Goal: Information Seeking & Learning: Learn about a topic

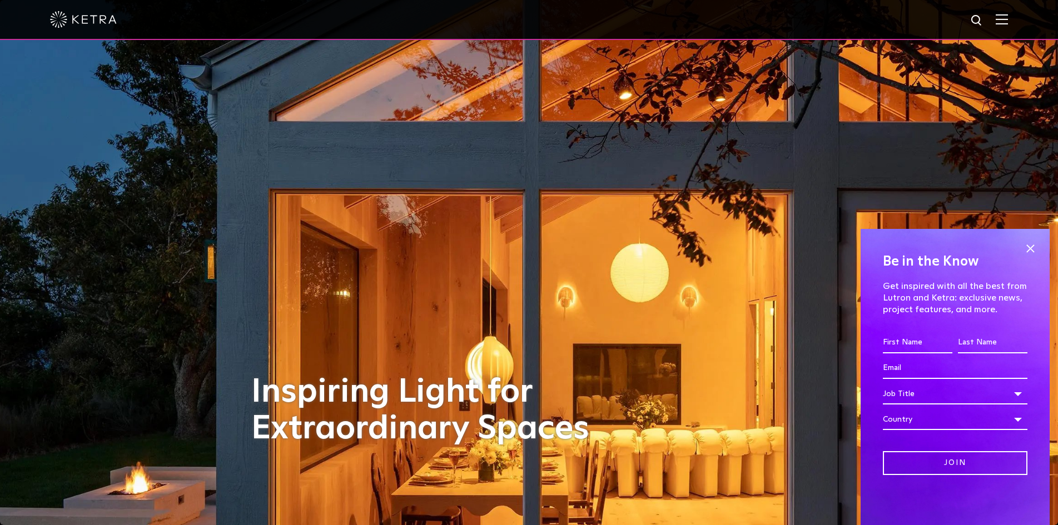
click at [1007, 22] on img at bounding box center [1002, 19] width 12 height 11
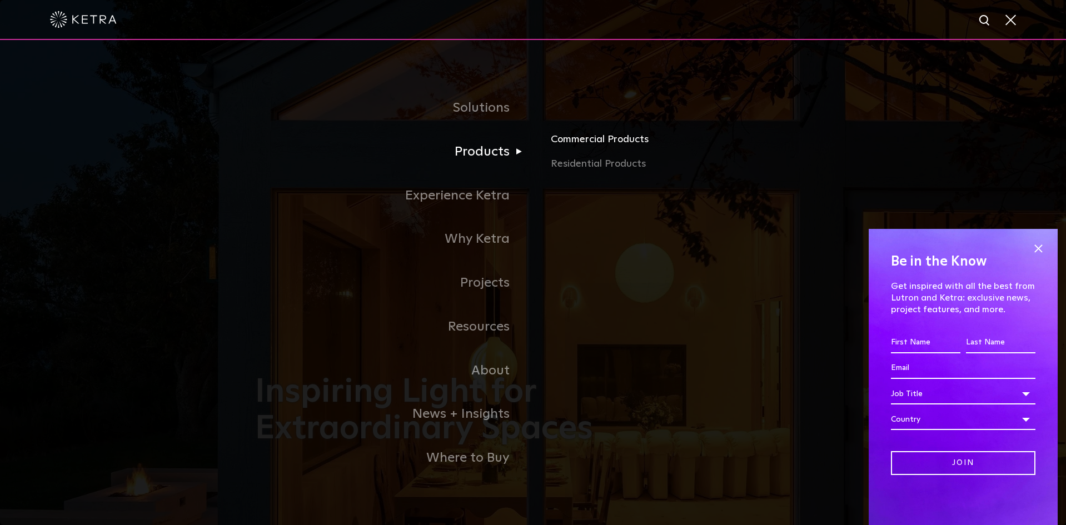
click at [585, 143] on link "Commercial Products" at bounding box center [681, 144] width 260 height 24
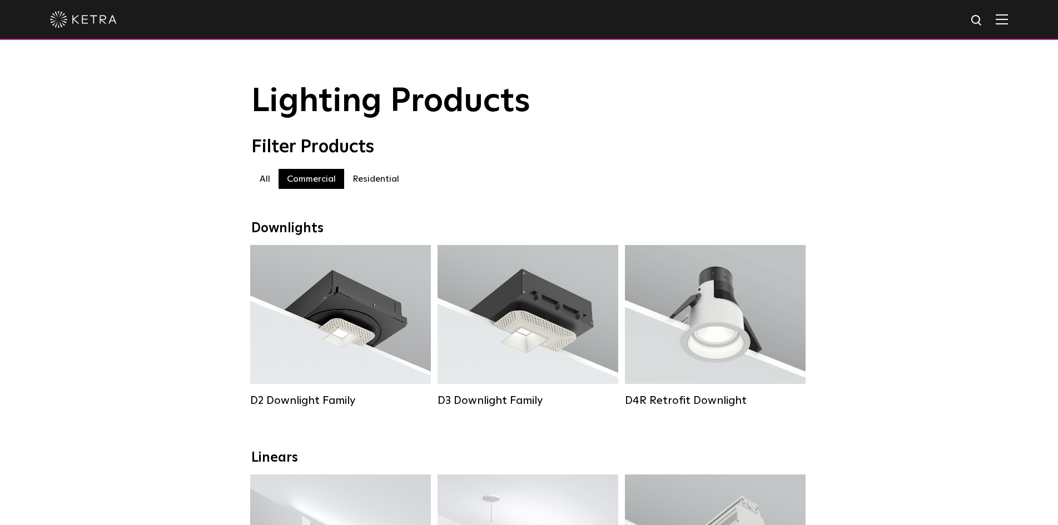
click at [368, 187] on label "Residential" at bounding box center [375, 179] width 63 height 20
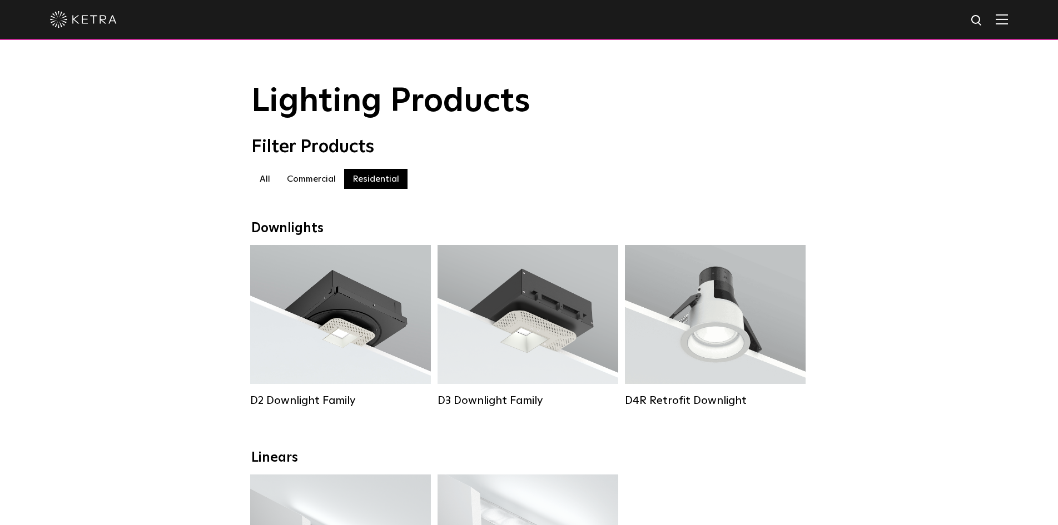
click at [386, 182] on label "Residential" at bounding box center [375, 179] width 63 height 20
click at [1008, 14] on div at bounding box center [529, 19] width 958 height 39
click at [1008, 22] on img at bounding box center [1002, 19] width 12 height 11
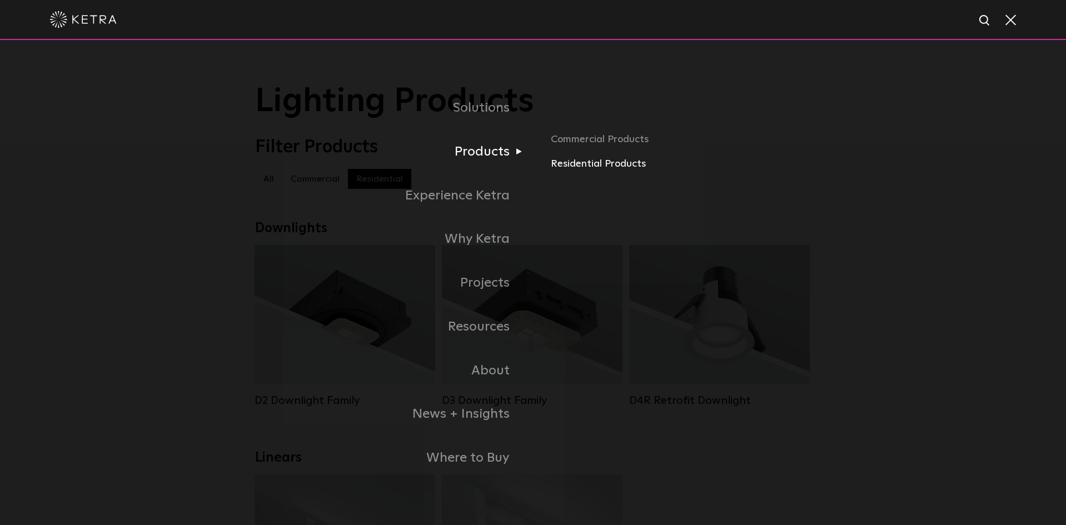
click at [584, 166] on link "Residential Products" at bounding box center [681, 164] width 260 height 16
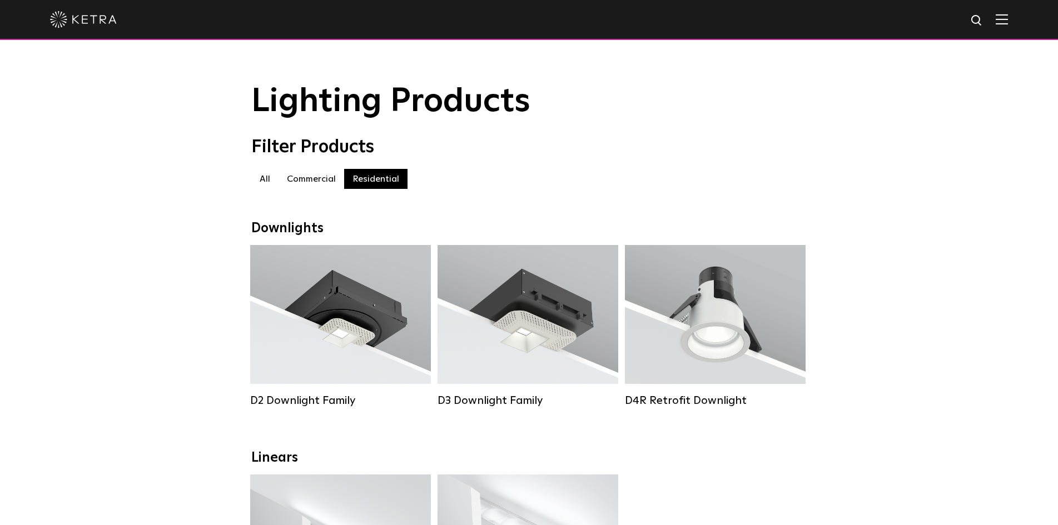
click at [104, 22] on img at bounding box center [83, 19] width 67 height 17
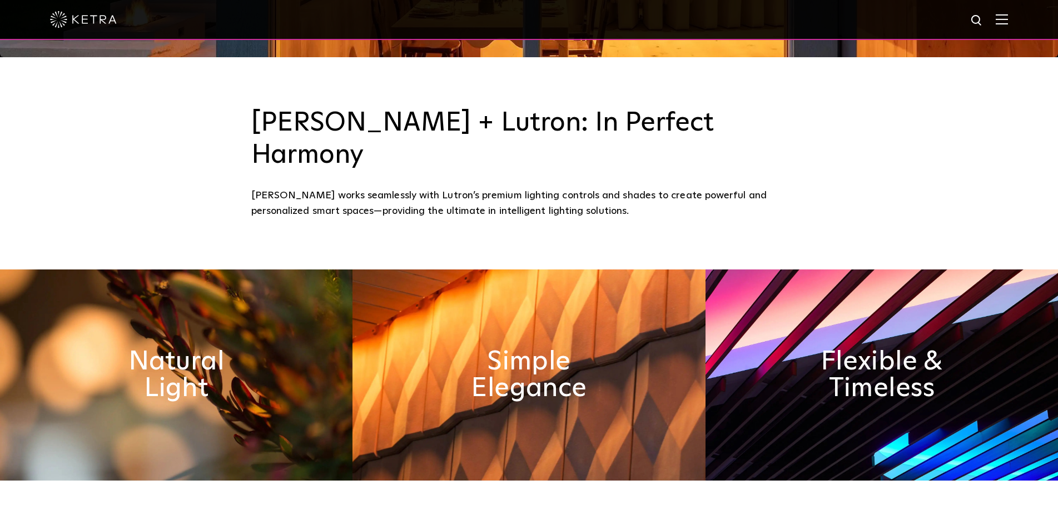
scroll to position [500, 0]
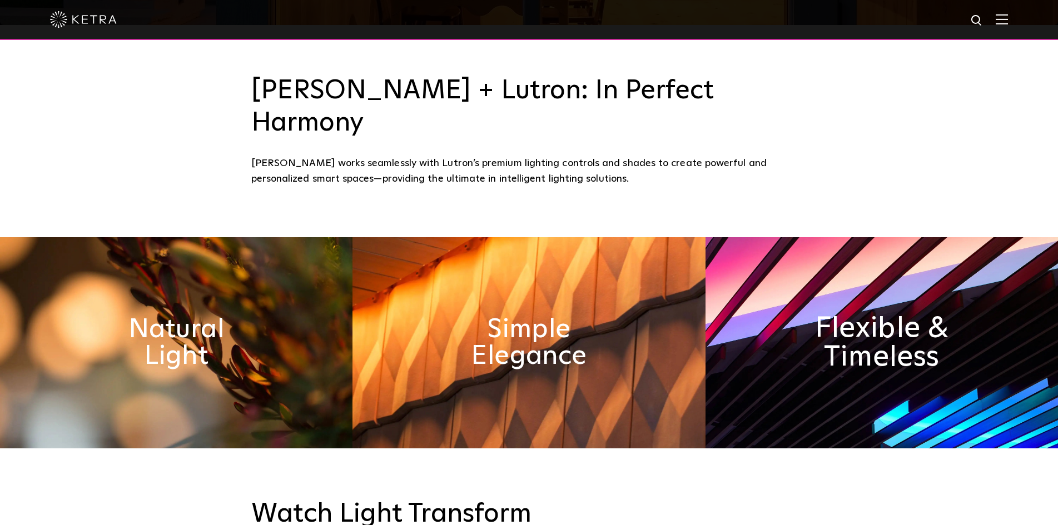
click at [876, 314] on h2 "Flexible & Timeless" at bounding box center [881, 343] width 182 height 58
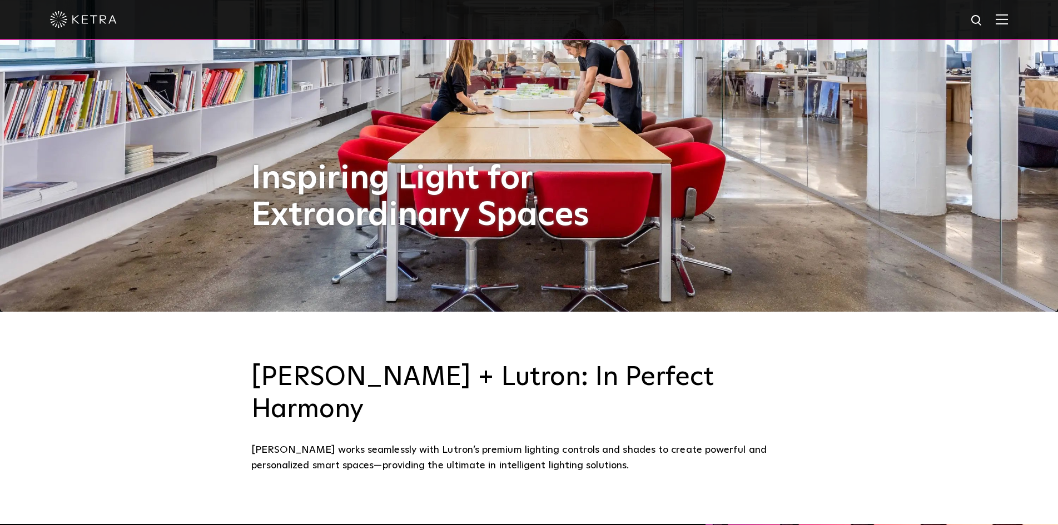
scroll to position [0, 0]
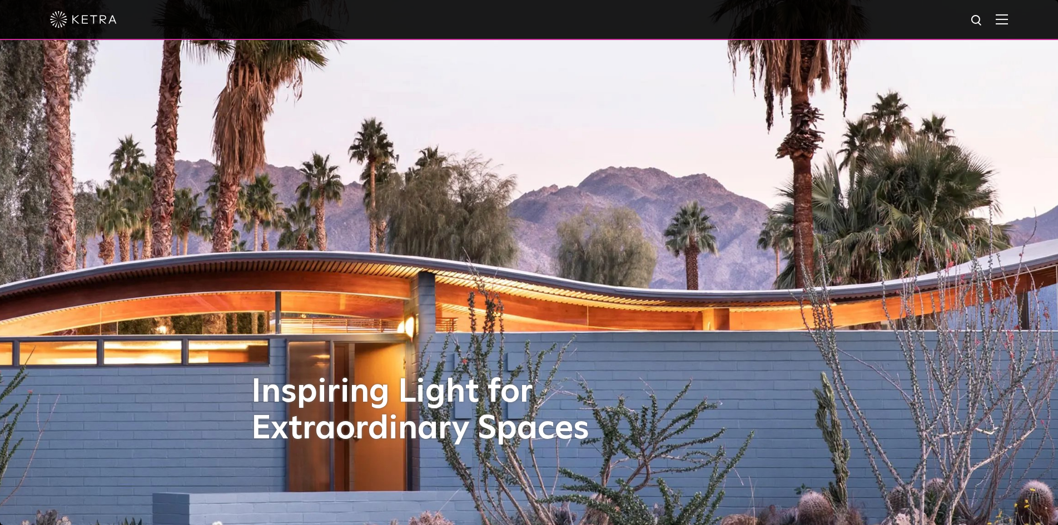
click at [1006, 21] on img at bounding box center [1002, 19] width 12 height 11
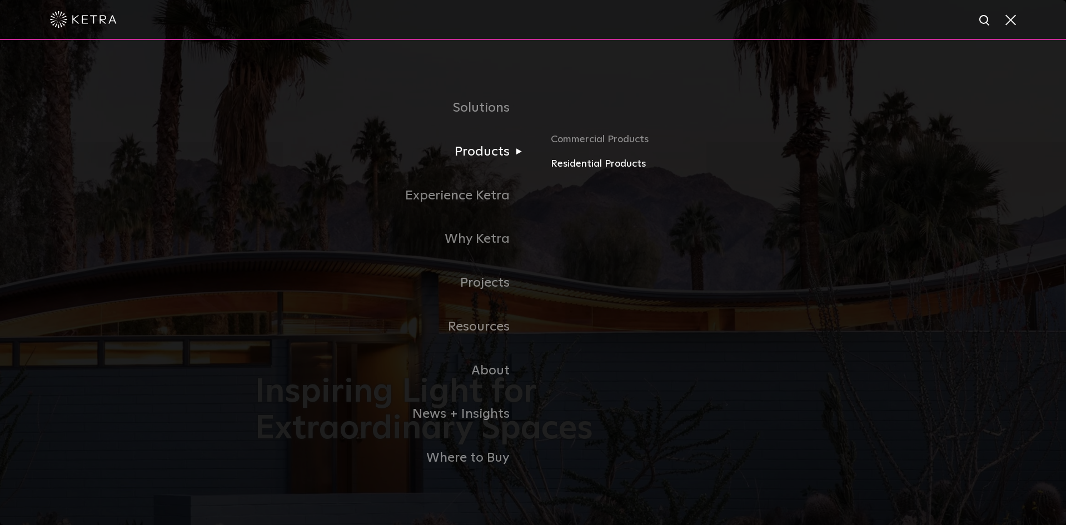
click at [581, 166] on link "Residential Products" at bounding box center [681, 164] width 260 height 16
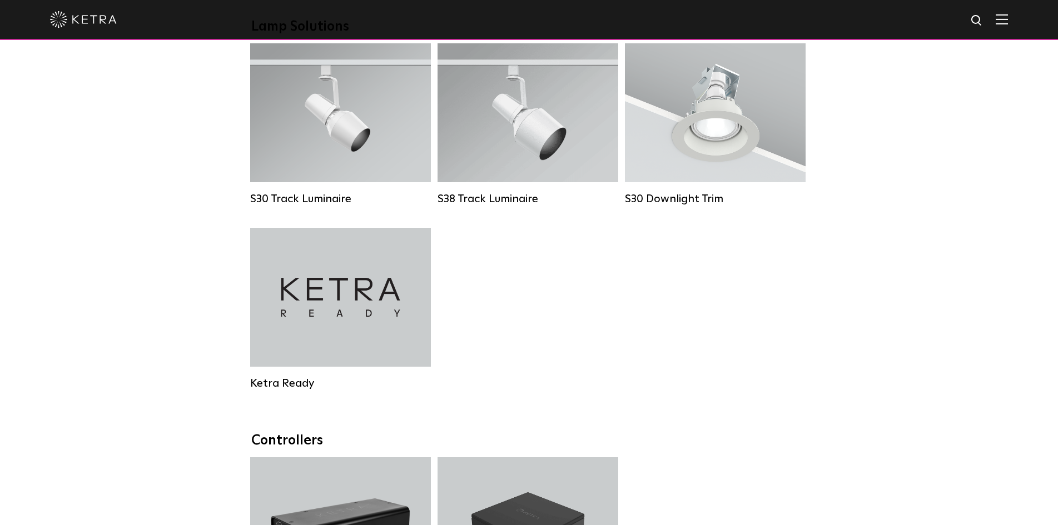
scroll to position [889, 0]
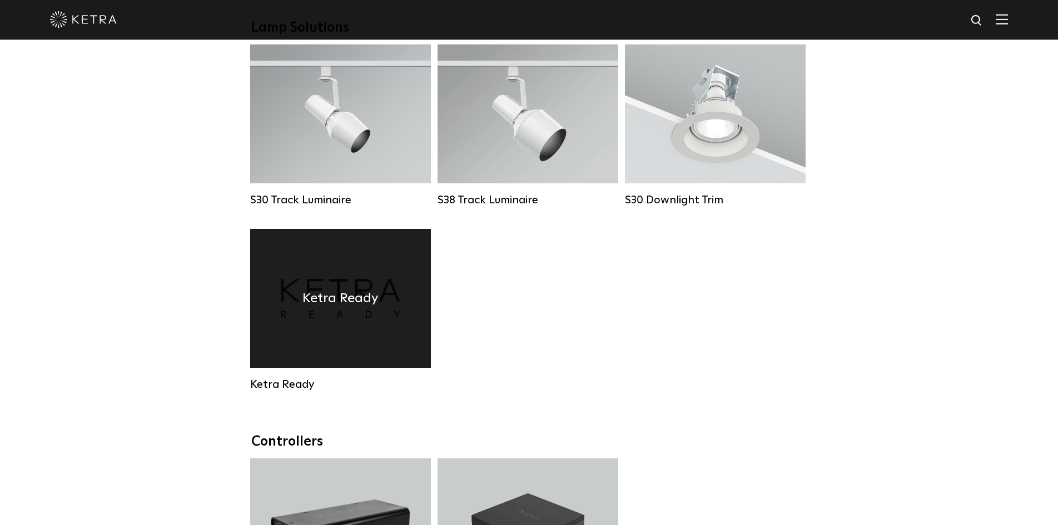
click at [378, 302] on h4 "Ketra Ready" at bounding box center [340, 298] width 76 height 21
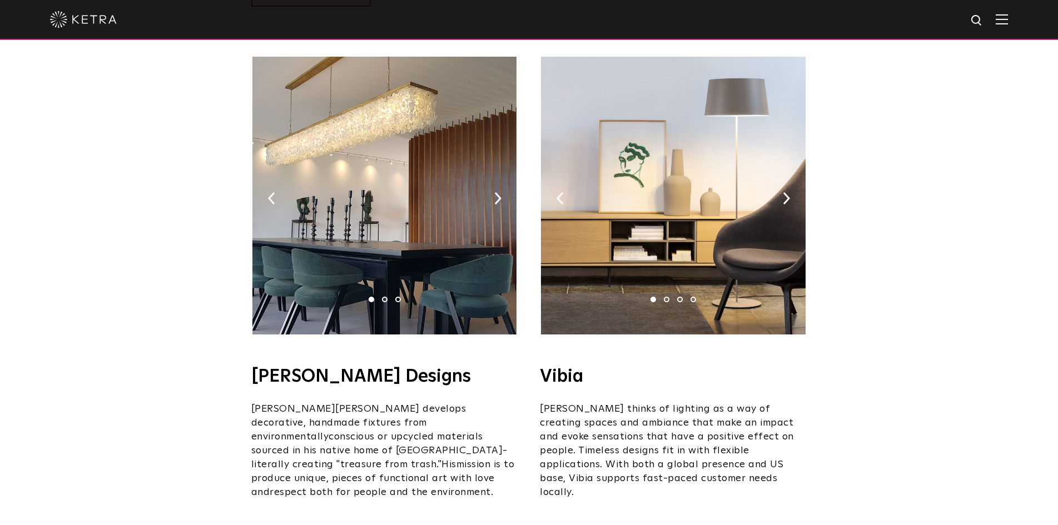
scroll to position [1668, 0]
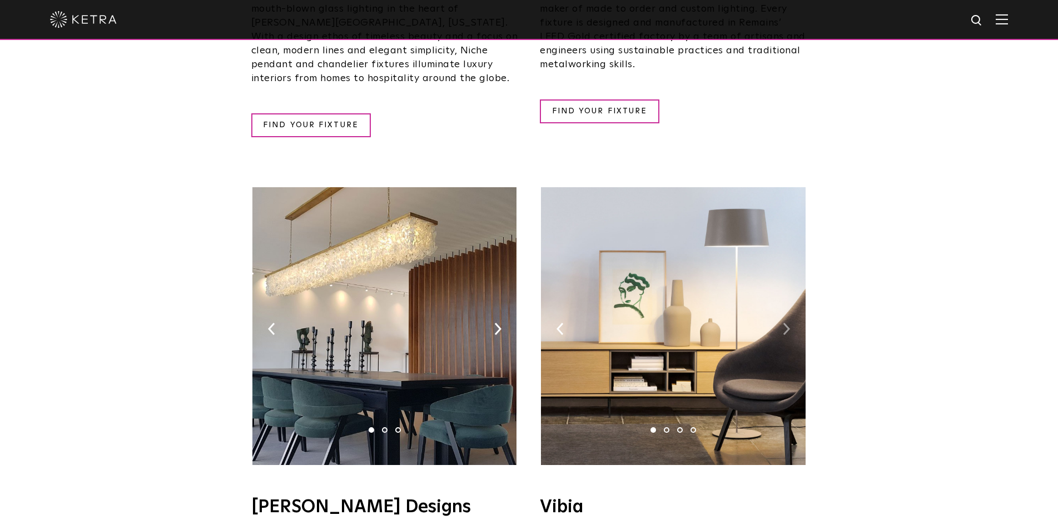
click at [788, 323] on img at bounding box center [786, 329] width 7 height 12
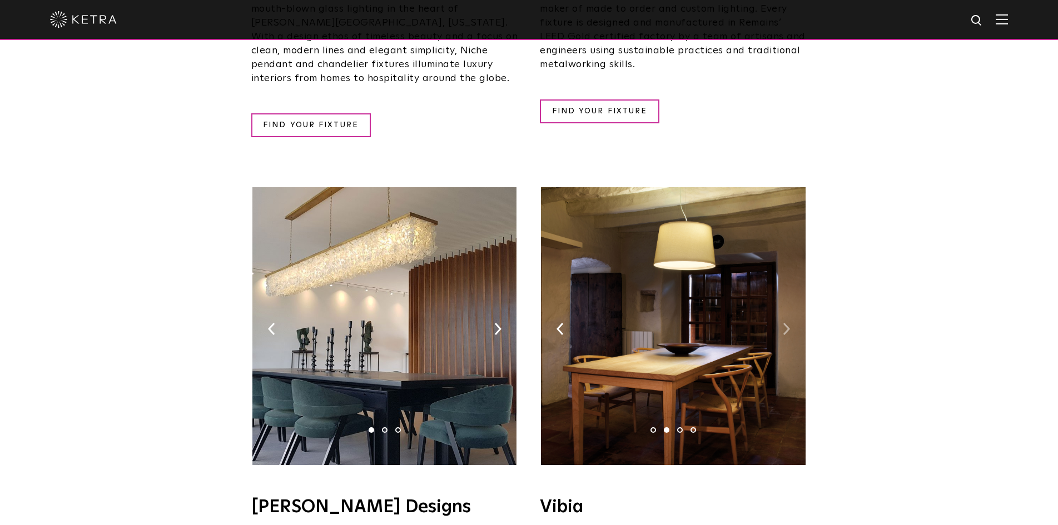
click at [788, 323] on img at bounding box center [786, 329] width 7 height 12
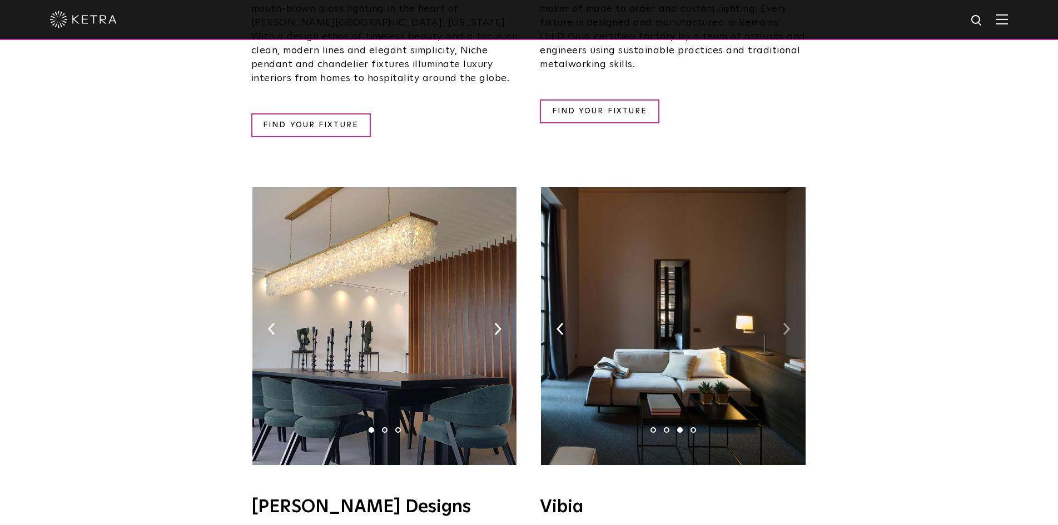
click at [788, 323] on img at bounding box center [786, 329] width 7 height 12
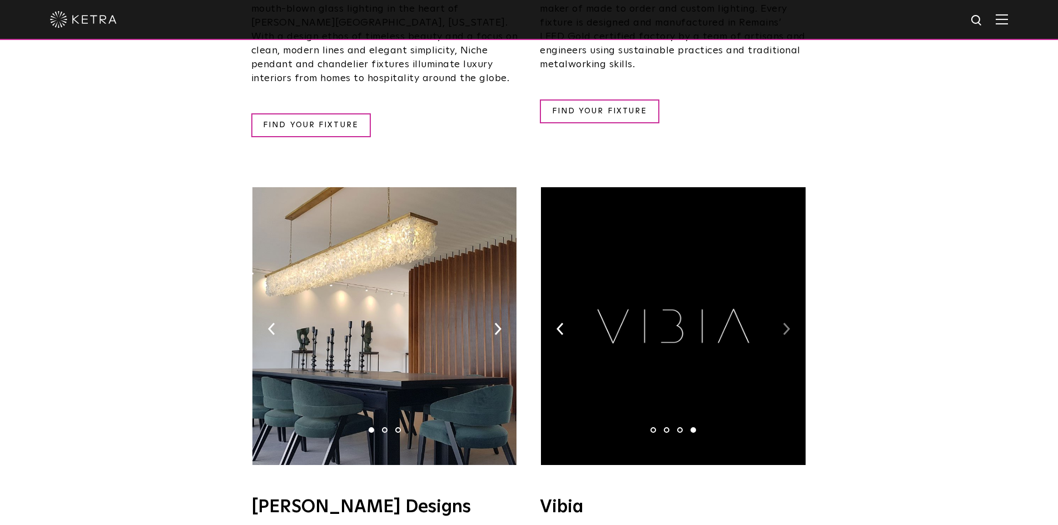
click at [788, 323] on img at bounding box center [786, 329] width 7 height 12
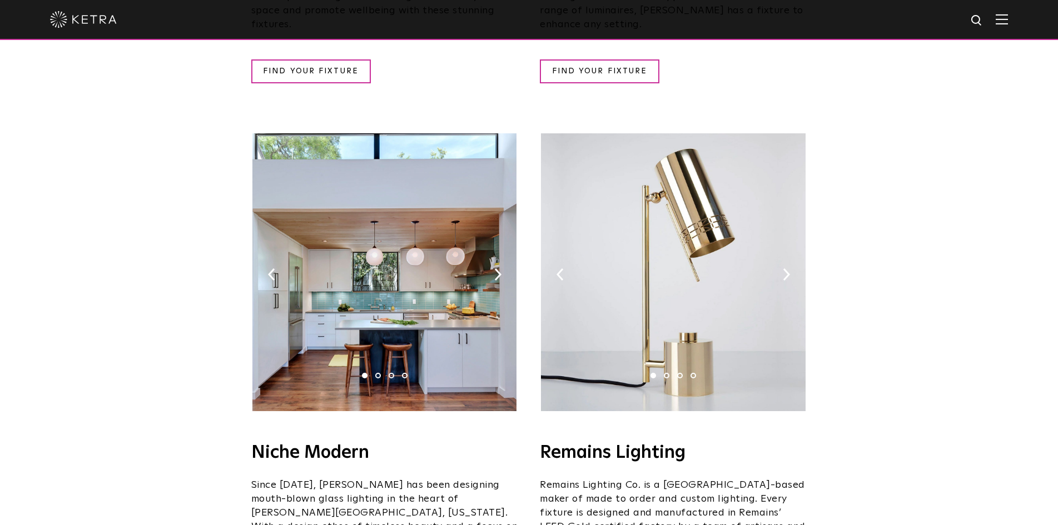
scroll to position [1167, 0]
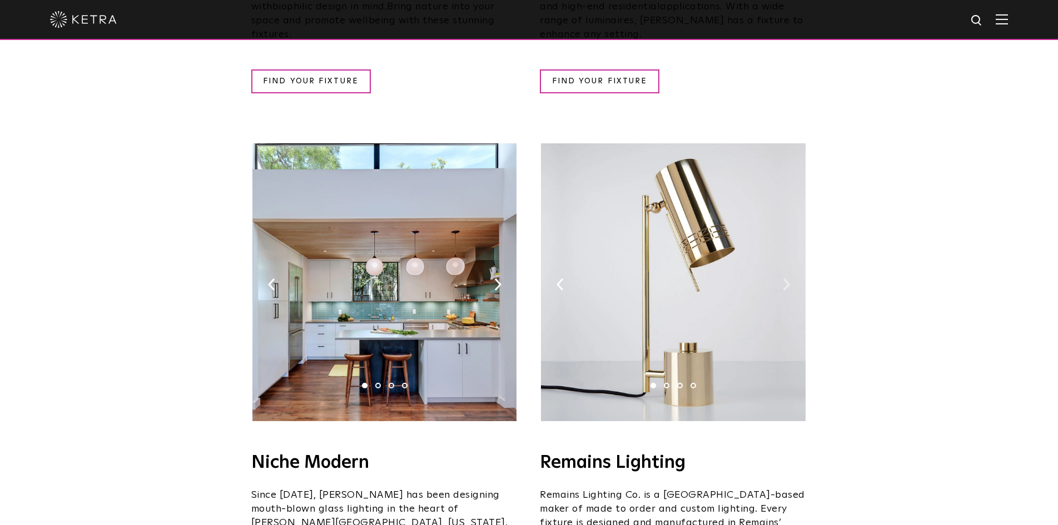
click at [783, 279] on img at bounding box center [786, 285] width 7 height 12
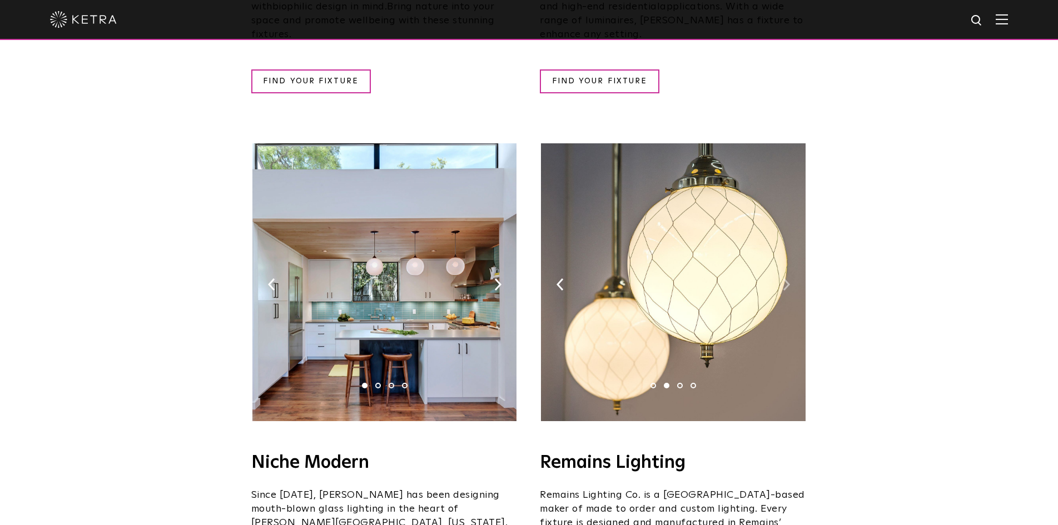
click at [783, 279] on img at bounding box center [786, 285] width 7 height 12
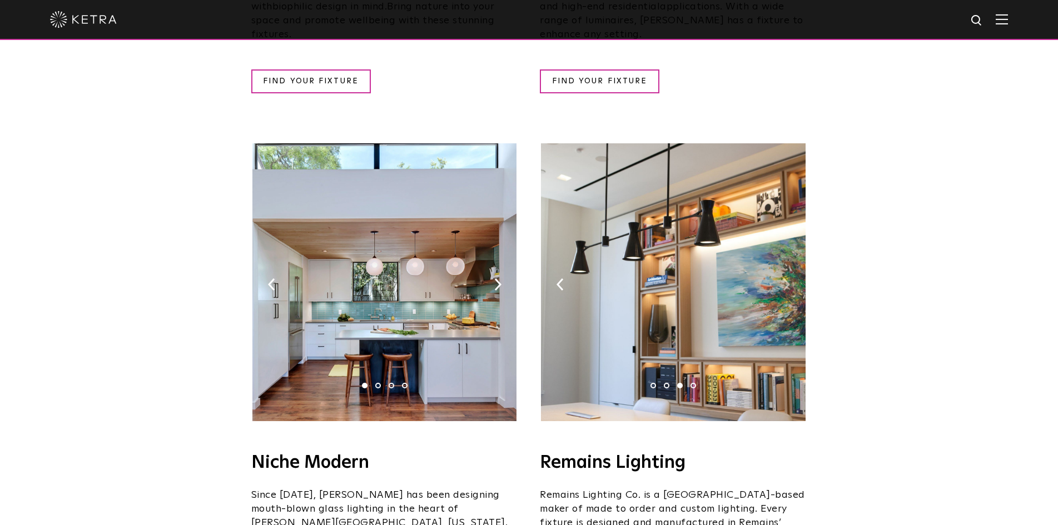
click at [783, 279] on img at bounding box center [786, 285] width 7 height 12
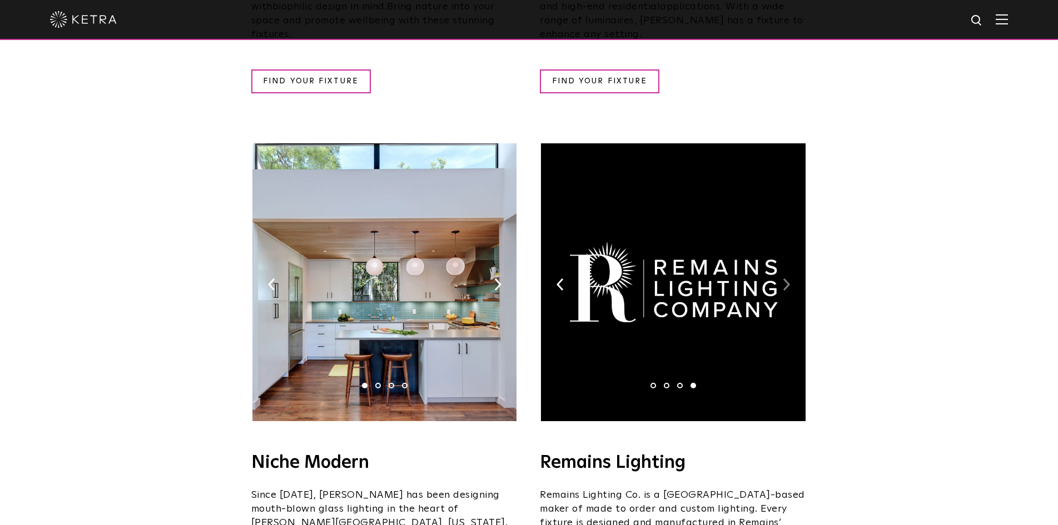
click at [783, 279] on img at bounding box center [786, 285] width 7 height 12
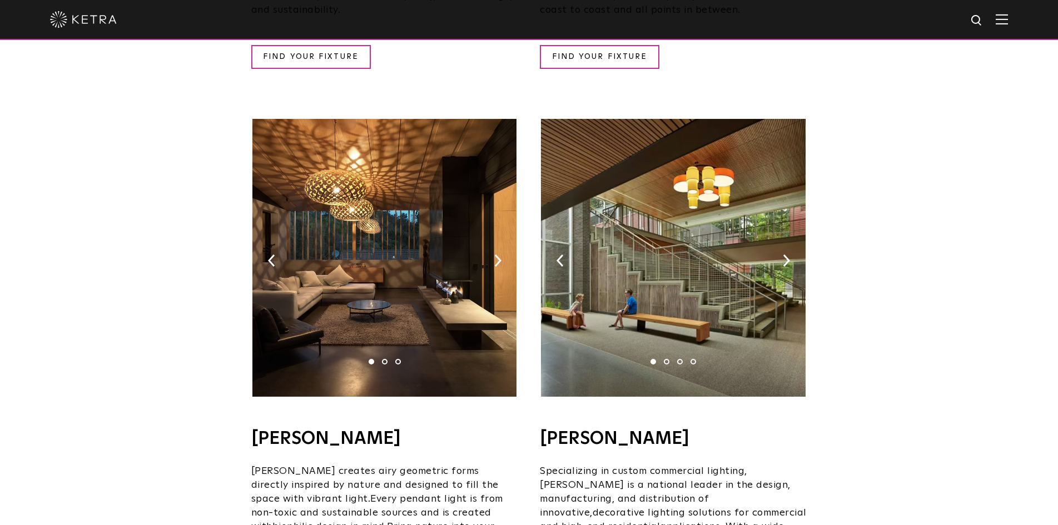
scroll to position [611, 0]
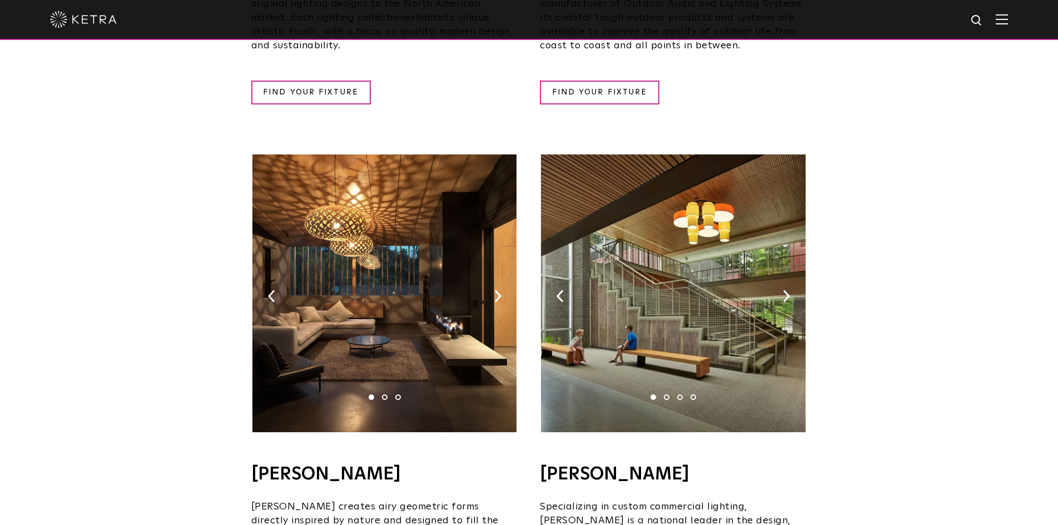
click at [795, 276] on img at bounding box center [673, 294] width 264 height 278
click at [784, 290] on img at bounding box center [786, 296] width 7 height 12
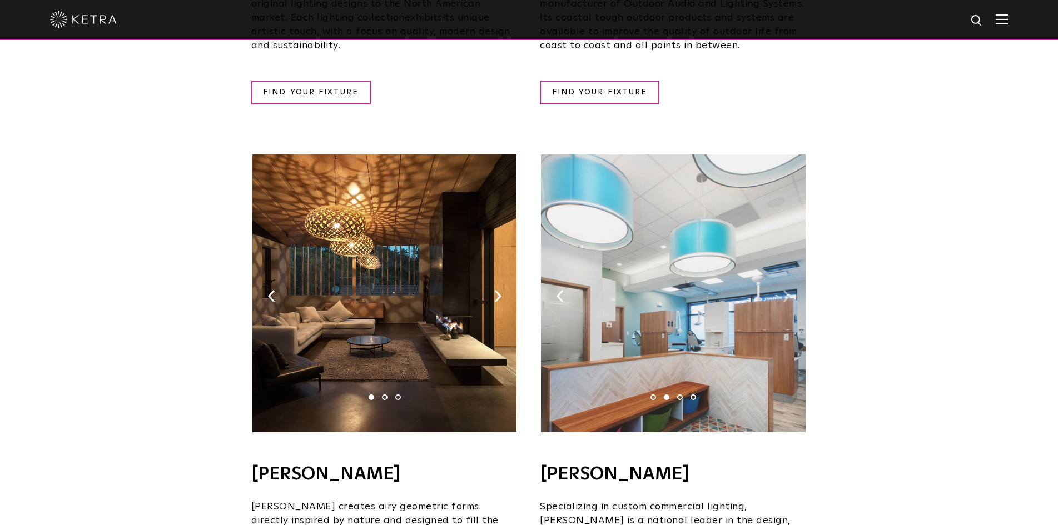
click at [784, 290] on img at bounding box center [786, 296] width 7 height 12
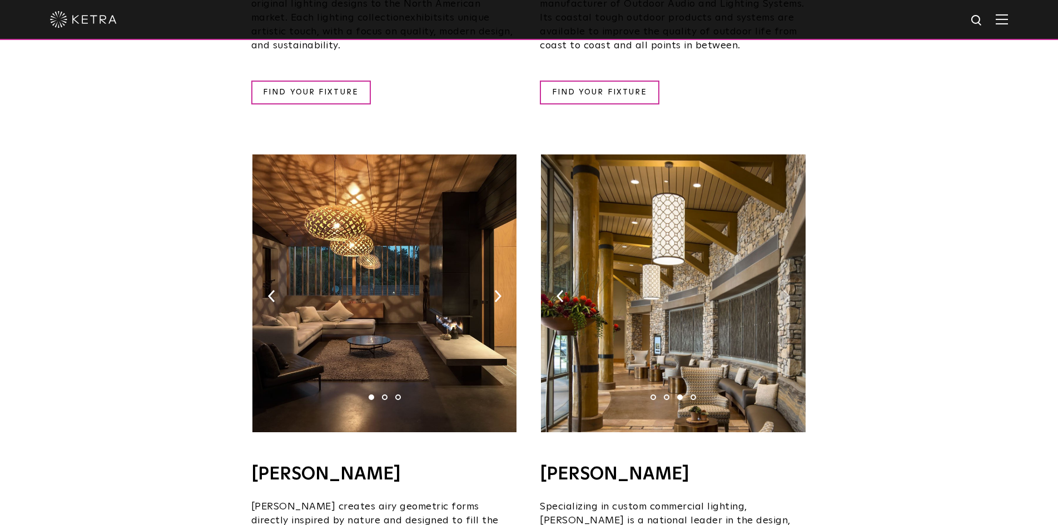
click at [784, 290] on img at bounding box center [786, 296] width 7 height 12
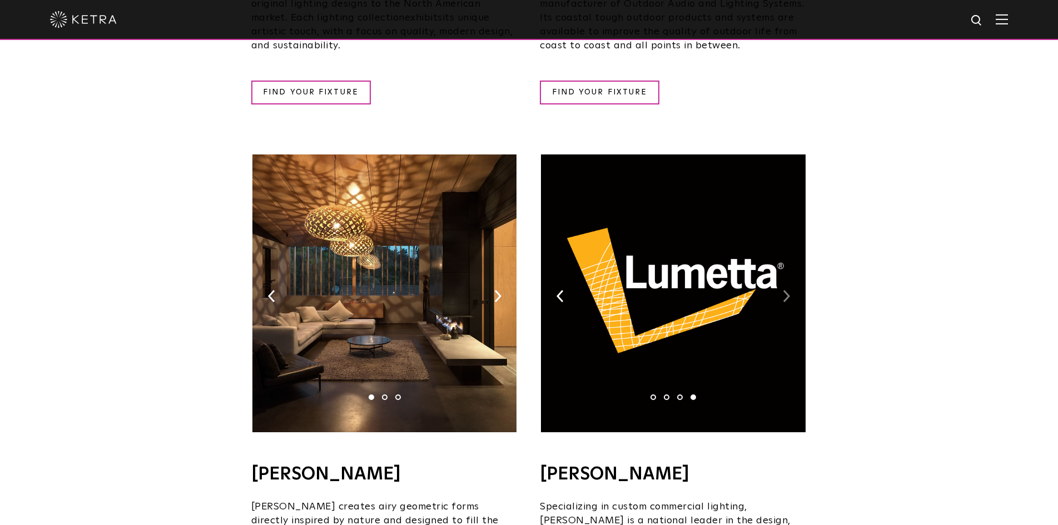
click at [784, 290] on img at bounding box center [786, 296] width 7 height 12
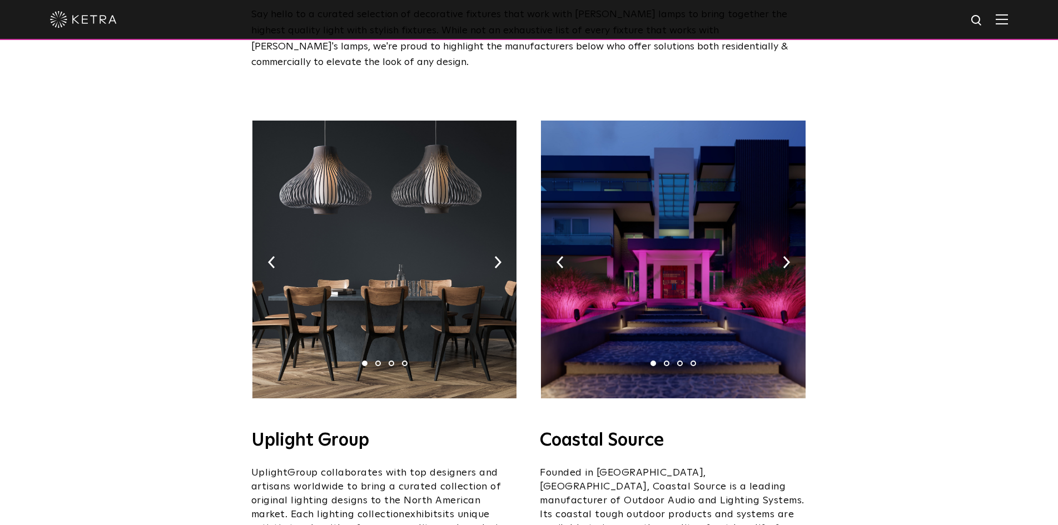
scroll to position [111, 0]
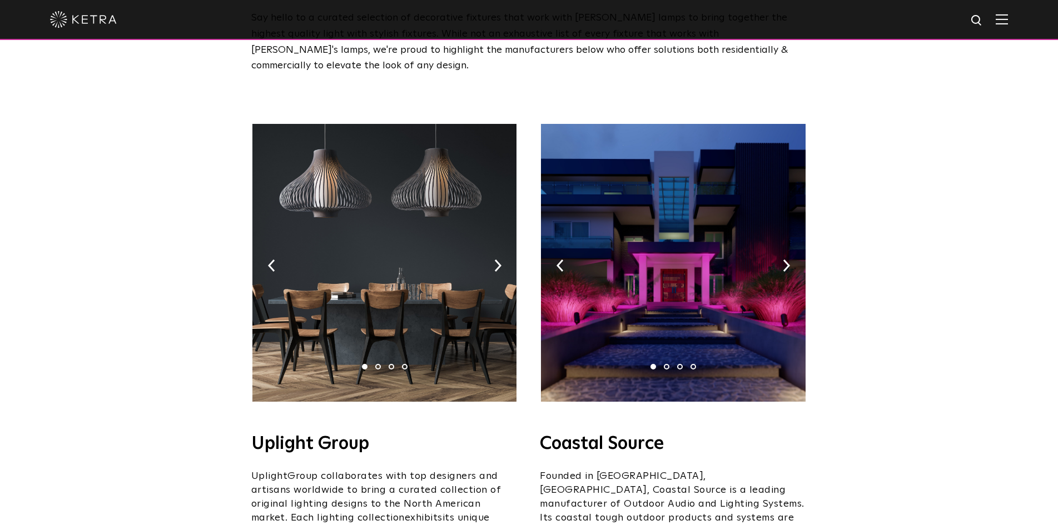
click at [776, 254] on img at bounding box center [673, 263] width 264 height 278
click at [783, 260] on img at bounding box center [786, 266] width 7 height 12
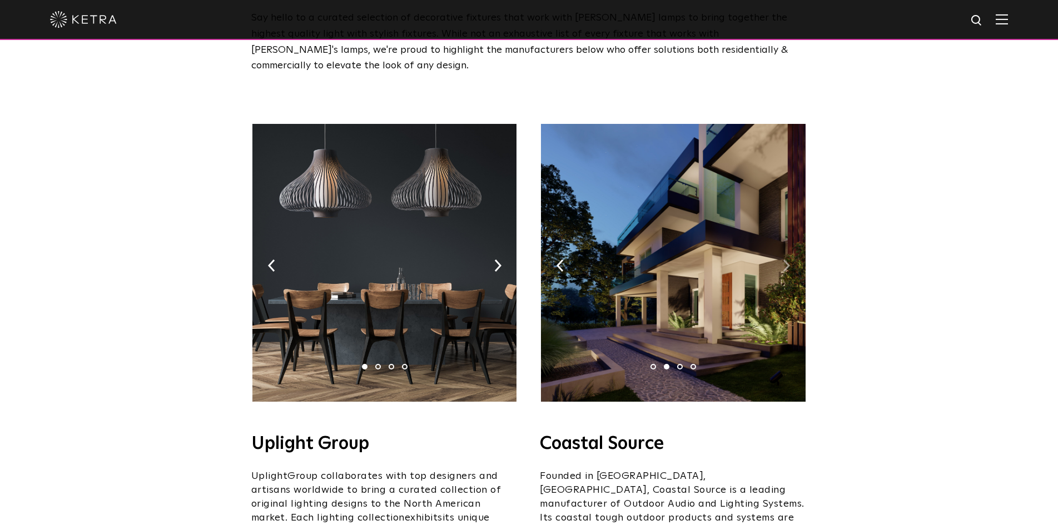
click at [783, 260] on img at bounding box center [786, 266] width 7 height 12
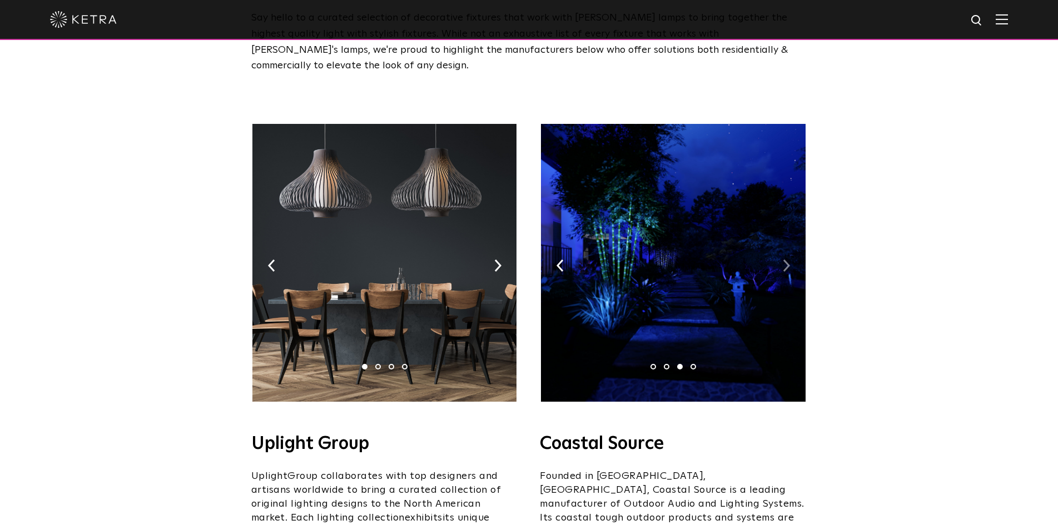
click at [783, 260] on img at bounding box center [786, 266] width 7 height 12
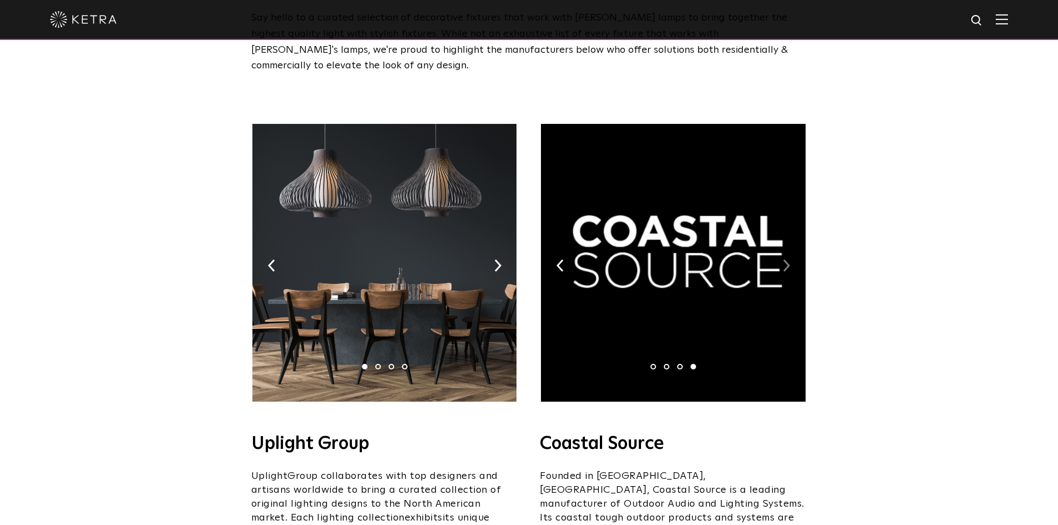
click at [783, 260] on img at bounding box center [786, 266] width 7 height 12
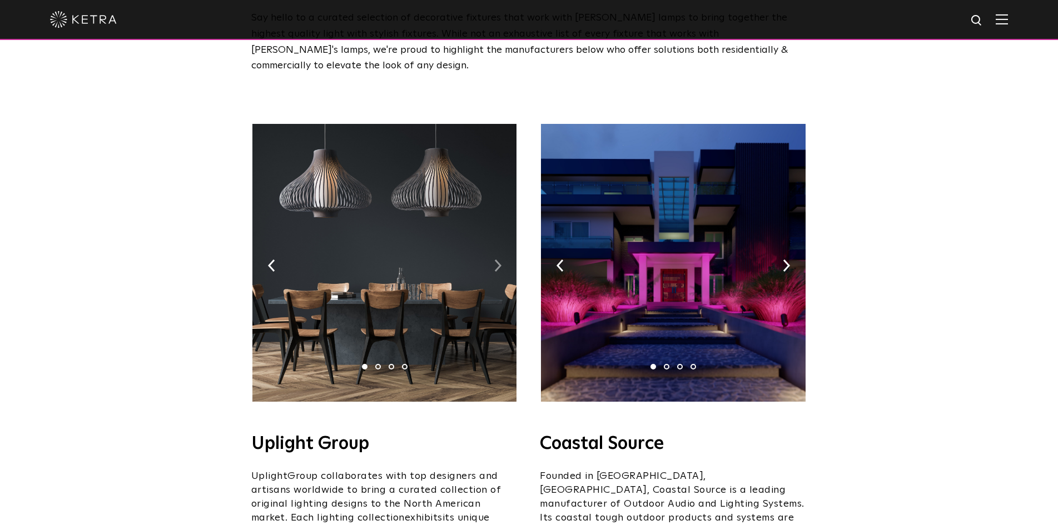
click at [496, 260] on img at bounding box center [497, 266] width 7 height 12
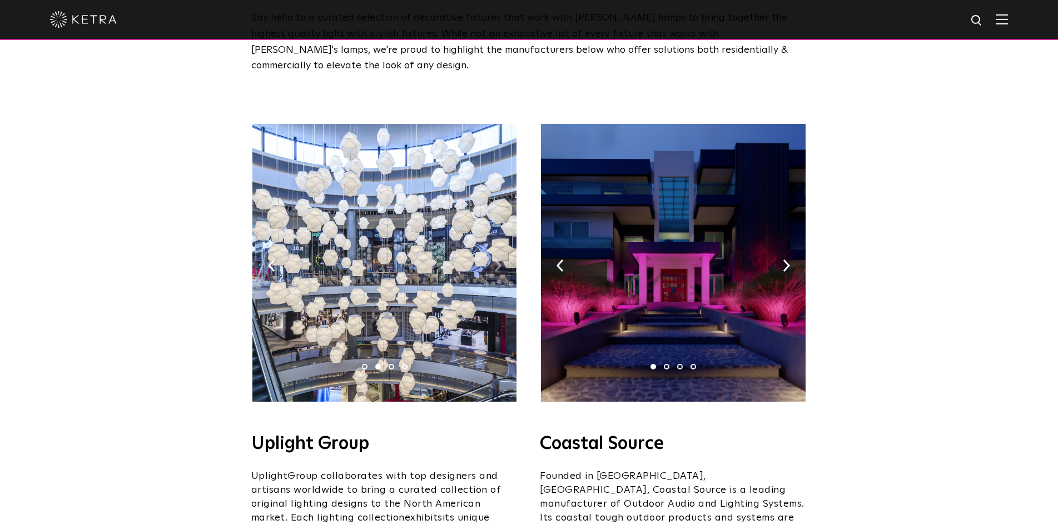
click at [496, 260] on img at bounding box center [497, 266] width 7 height 12
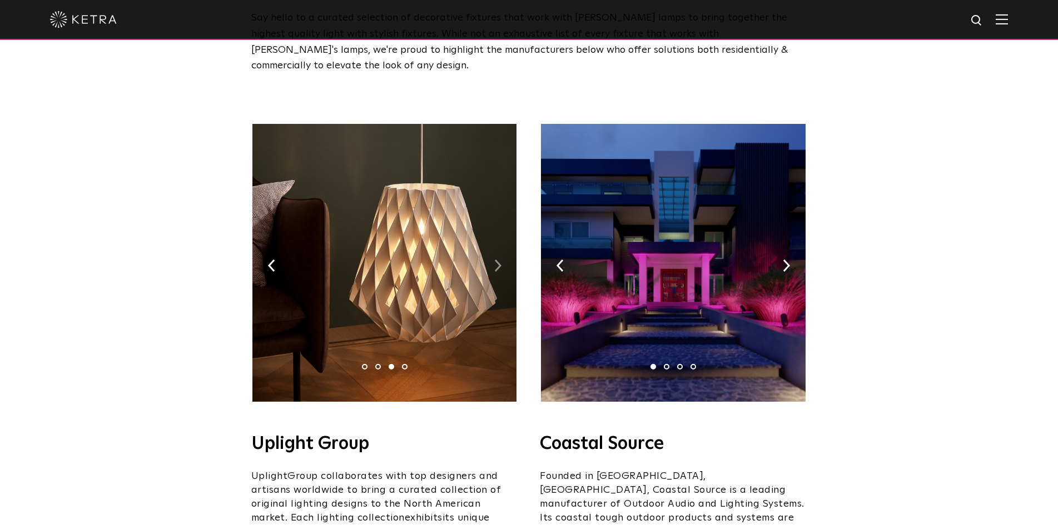
click at [496, 260] on img at bounding box center [497, 266] width 7 height 12
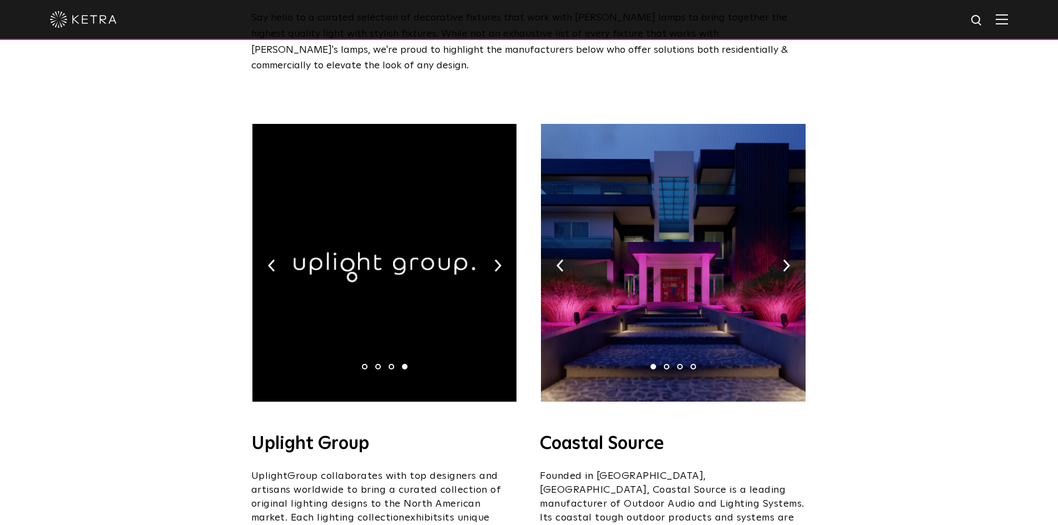
click at [354, 241] on img at bounding box center [384, 263] width 264 height 278
click at [351, 435] on h4 "Uplight Group" at bounding box center [384, 444] width 267 height 18
click at [418, 435] on h4 "Uplight Group" at bounding box center [384, 444] width 267 height 18
